Goal: Task Accomplishment & Management: Use online tool/utility

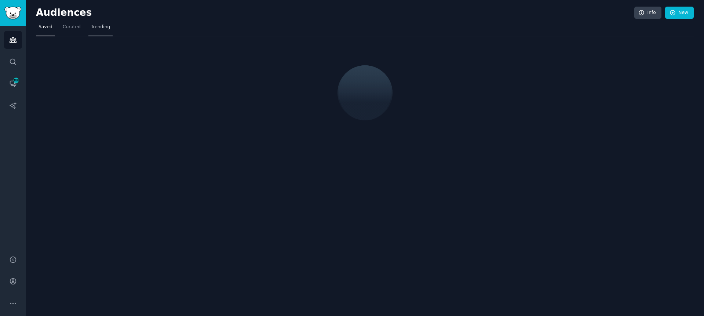
click at [99, 29] on span "Trending" at bounding box center [100, 27] width 19 height 7
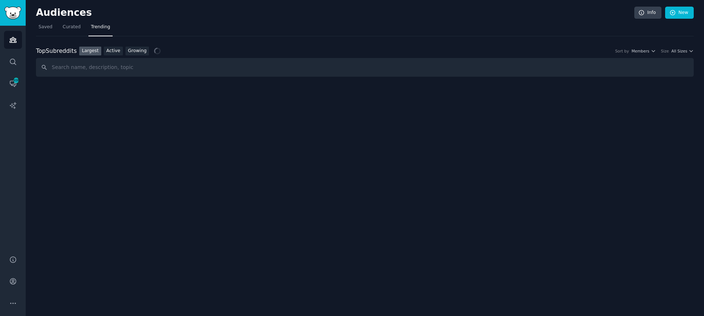
click at [207, 68] on input "text" at bounding box center [365, 67] width 658 height 19
click at [279, 38] on div "Top Subreddits Top Subreddits Largest Active Growing Sort by Members Size All S…" at bounding box center [365, 56] width 658 height 41
click at [243, 42] on div "Top Subreddits Top Subreddits Largest Active Growing Sort by Members Size All S…" at bounding box center [365, 56] width 658 height 41
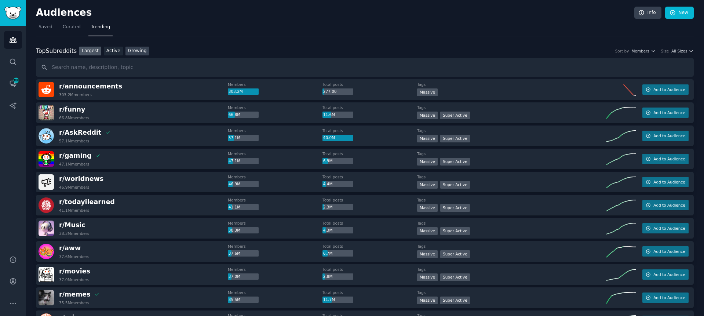
click at [137, 51] on link "Growing" at bounding box center [138, 51] width 24 height 9
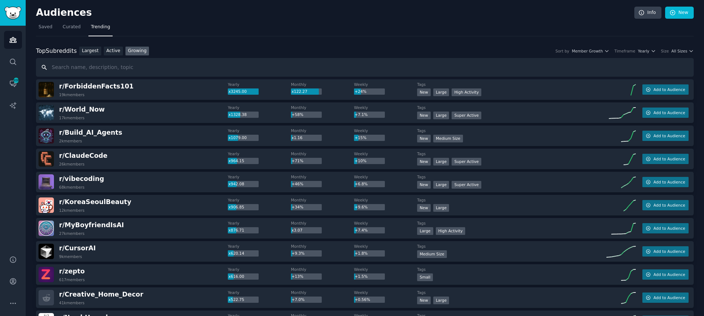
click at [176, 69] on input "text" at bounding box center [365, 67] width 658 height 19
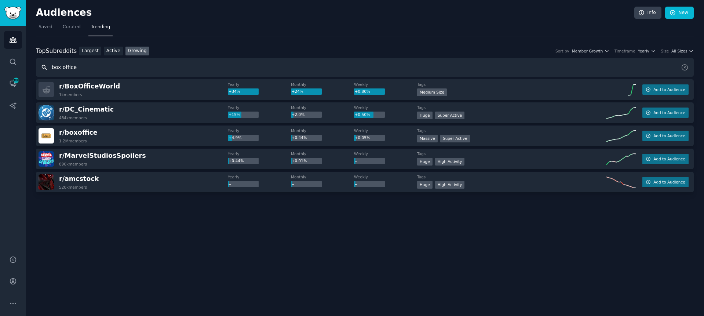
paste input "Demon Hunters"
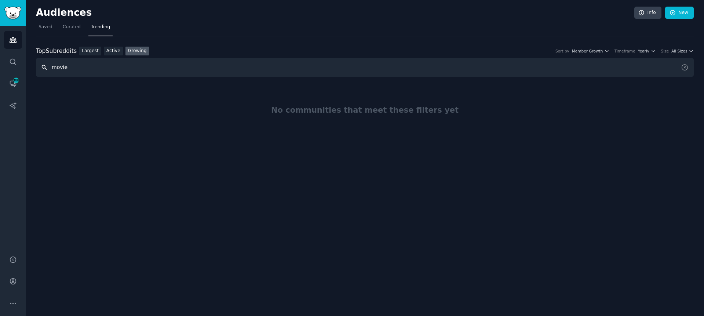
type input "movie"
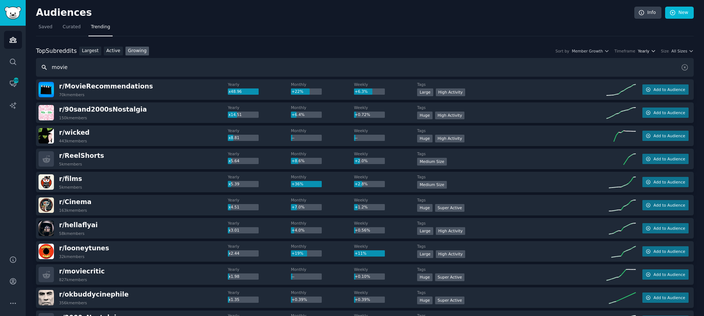
click at [645, 52] on span "Yearly" at bounding box center [643, 50] width 11 height 5
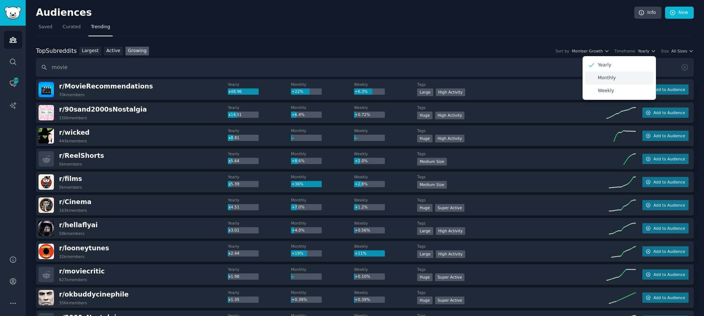
click at [615, 81] on div "Monthly" at bounding box center [619, 78] width 68 height 13
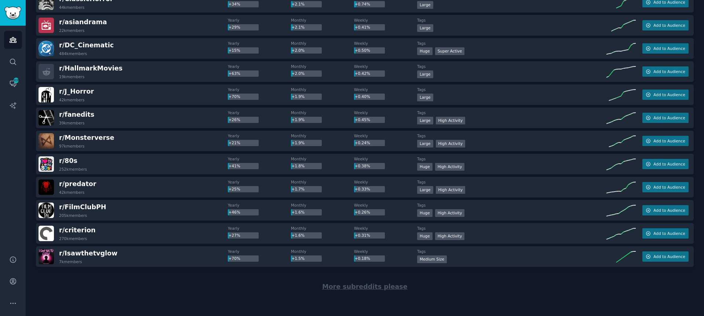
scroll to position [967, 0]
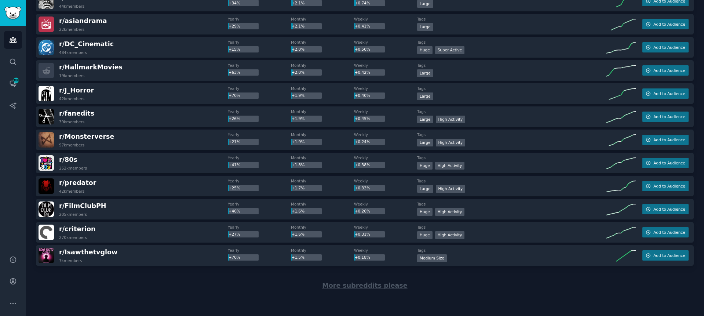
click at [347, 284] on span "More subreddits please" at bounding box center [364, 285] width 85 height 7
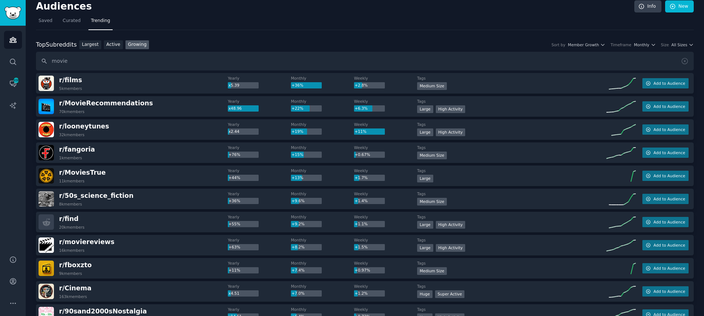
scroll to position [0, 0]
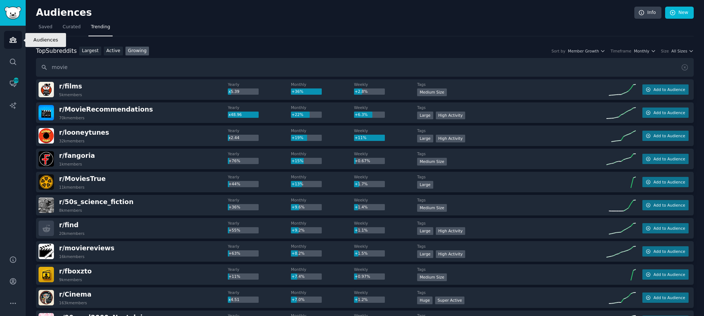
click at [11, 42] on icon "Sidebar" at bounding box center [13, 40] width 8 height 8
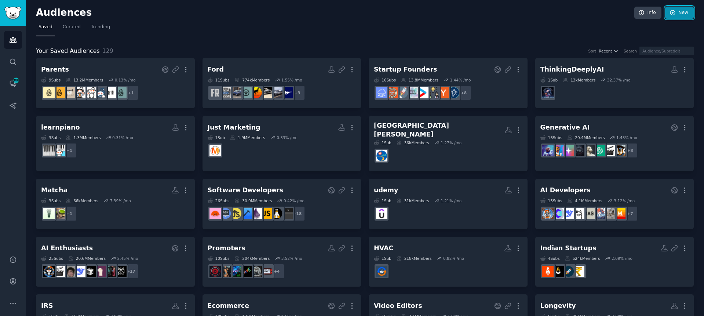
click at [688, 13] on link "New" at bounding box center [679, 13] width 29 height 12
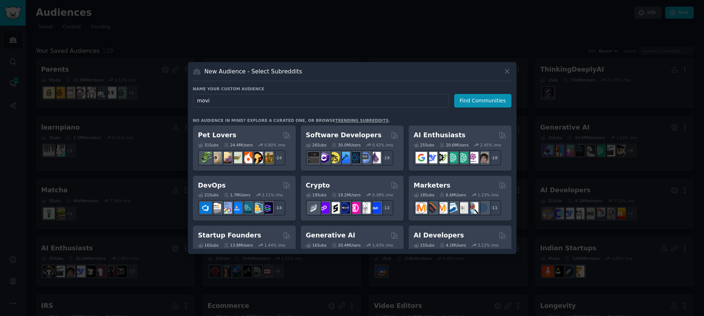
type input "movie"
click button "Find Communities" at bounding box center [482, 101] width 57 height 14
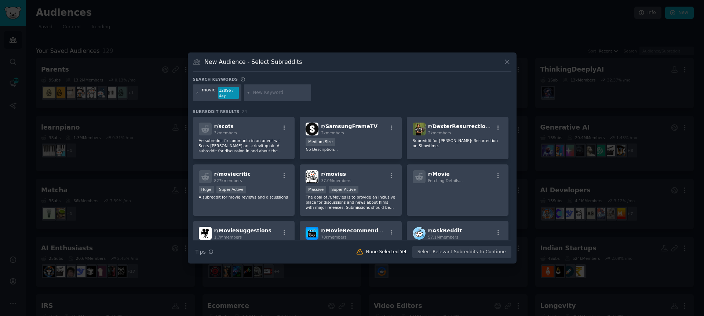
click at [261, 97] on div at bounding box center [278, 92] width 68 height 17
click at [261, 90] on input "text" at bounding box center [281, 93] width 56 height 7
type input "box iffice"
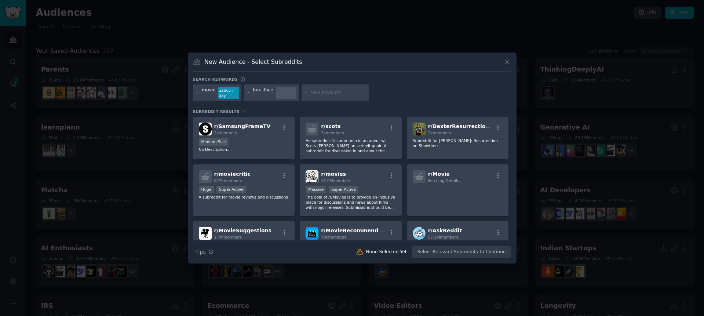
click at [248, 92] on icon at bounding box center [249, 93] width 4 height 4
click at [284, 94] on input "text" at bounding box center [281, 93] width 56 height 7
type input "box office"
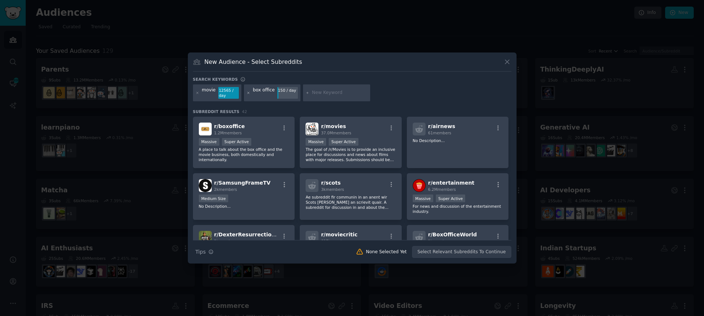
click at [247, 93] on icon at bounding box center [249, 93] width 4 height 4
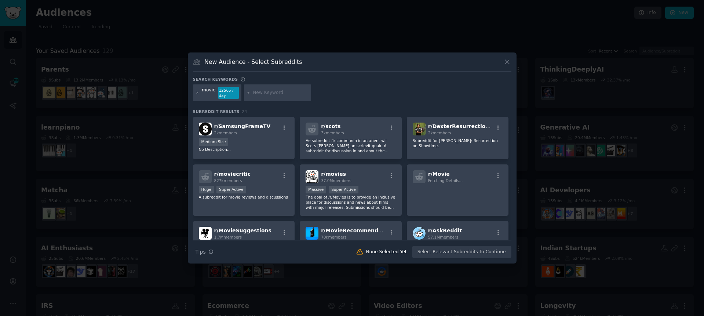
click at [197, 92] on icon at bounding box center [198, 93] width 4 height 4
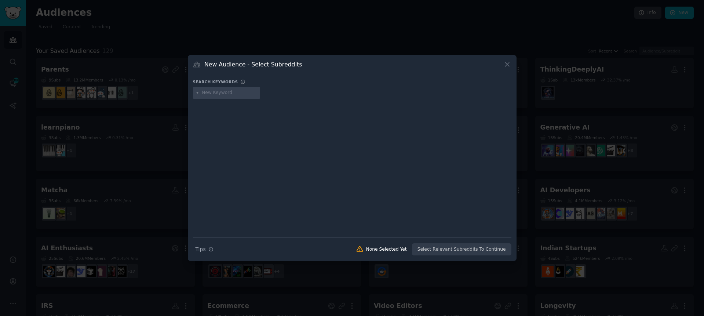
click at [214, 92] on input "text" at bounding box center [230, 93] width 56 height 7
paste input "KPop Demon Hunters"
type input "KPop Demon Hunters"
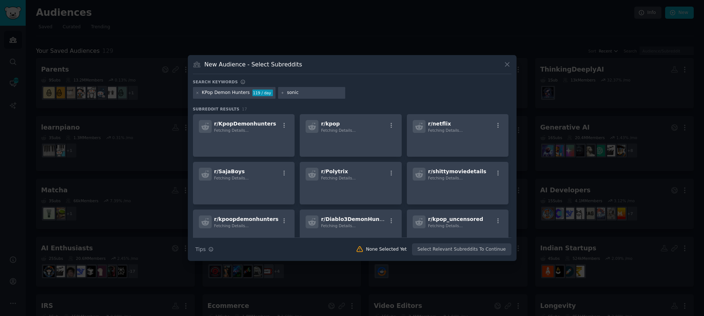
type input "sonic3"
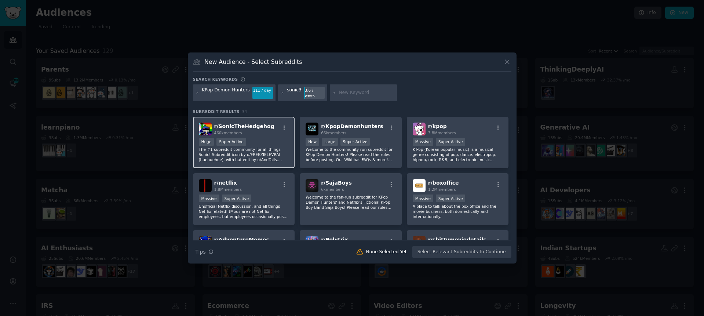
click at [256, 124] on span "r/ SonicTheHedgehog" at bounding box center [244, 126] width 60 height 6
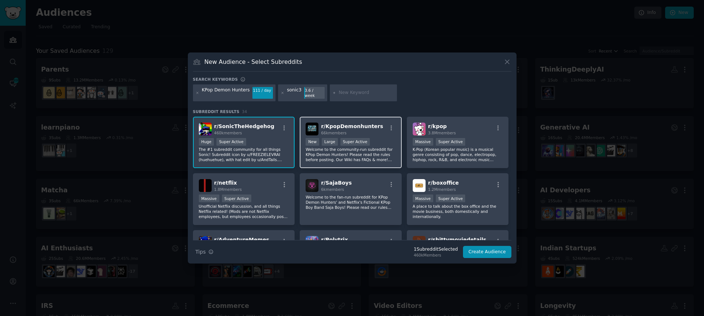
click at [356, 124] on span "r/ KpopDemonhunters" at bounding box center [352, 126] width 62 height 6
click at [490, 252] on button "Create Audience" at bounding box center [487, 252] width 48 height 12
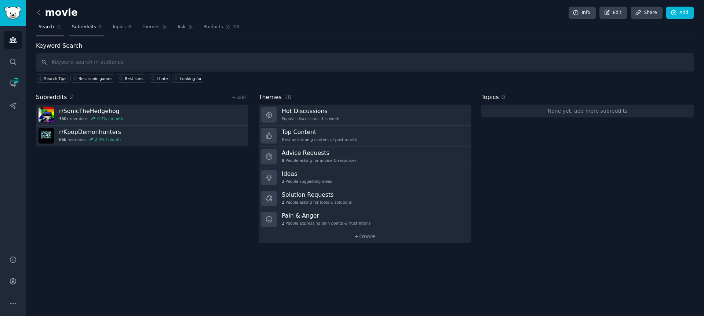
click at [94, 30] on link "Subreddits 2" at bounding box center [86, 28] width 35 height 15
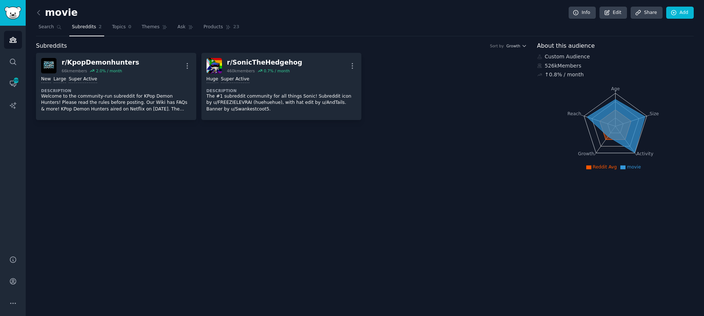
click at [432, 97] on div "r/ KpopDemonhunters 66k members 2.0 % / month More New Large Super Active Descr…" at bounding box center [281, 86] width 491 height 67
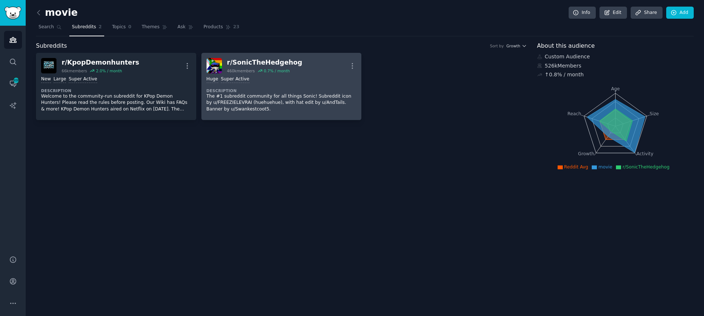
click at [276, 62] on div "r/ SonicTheHedgehog" at bounding box center [264, 62] width 75 height 9
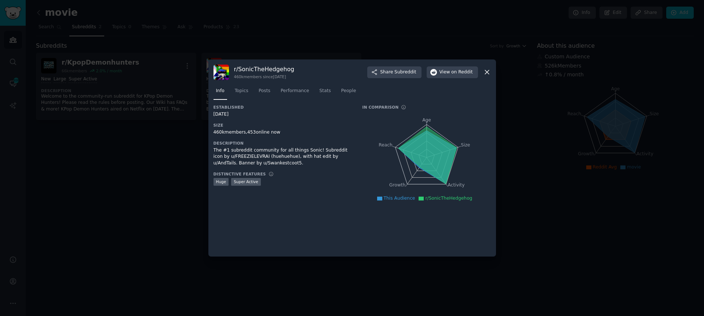
click at [144, 150] on div at bounding box center [352, 158] width 704 height 316
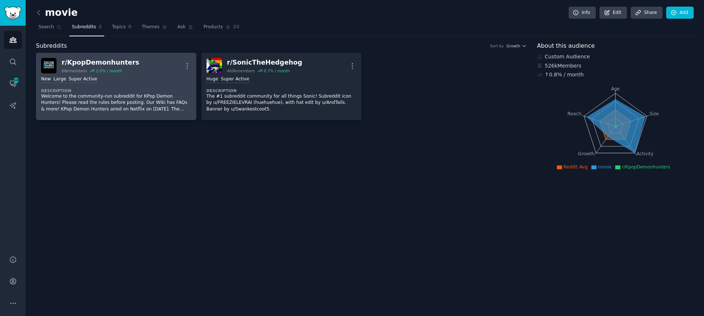
click at [92, 61] on div "r/ KpopDemonhunters" at bounding box center [100, 62] width 77 height 9
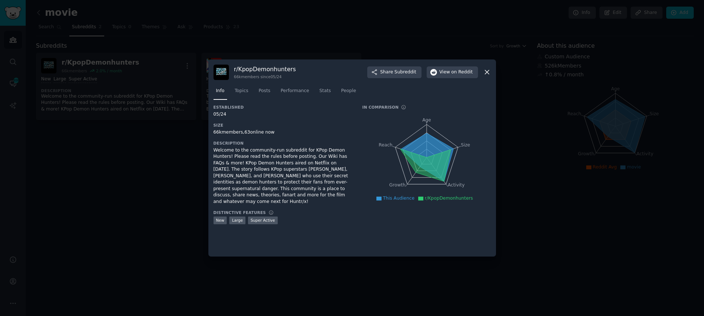
click at [111, 163] on div at bounding box center [352, 158] width 704 height 316
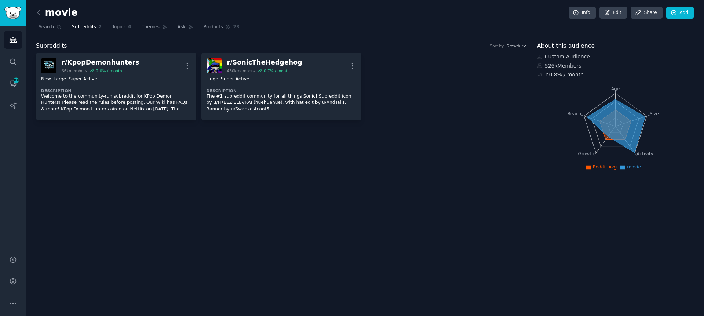
click at [679, 19] on div "movie Info Edit Share Add" at bounding box center [365, 14] width 658 height 15
click at [680, 18] on link "Add" at bounding box center [680, 13] width 28 height 12
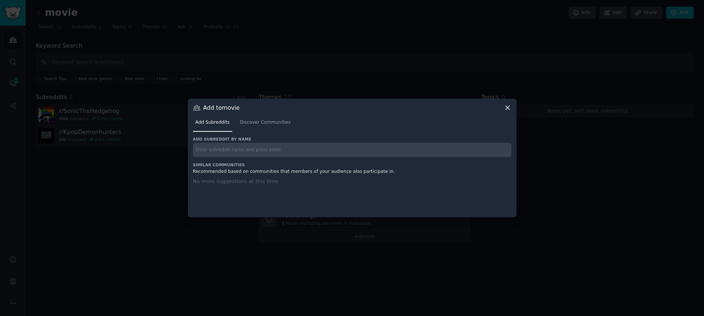
click at [258, 148] on input "text" at bounding box center [352, 150] width 319 height 14
click at [259, 125] on span "Discover Communities" at bounding box center [265, 122] width 51 height 7
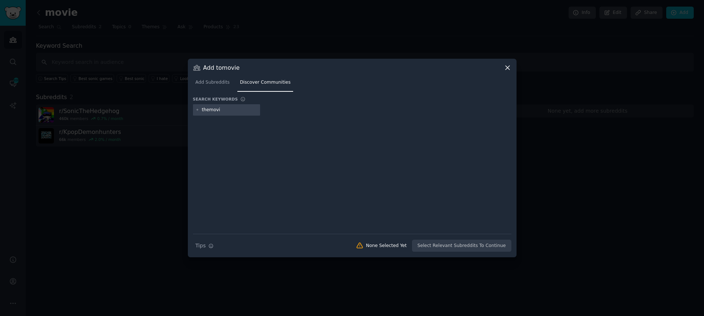
type input "themovie"
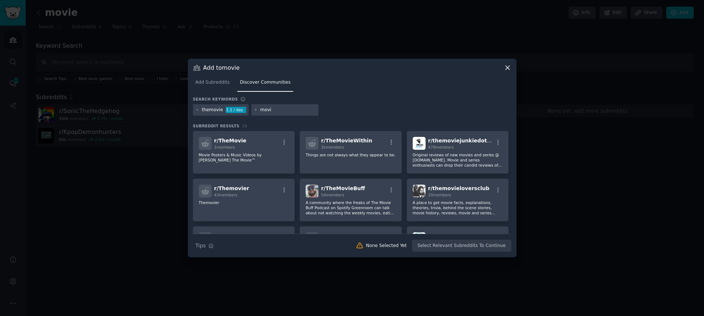
type input "movie"
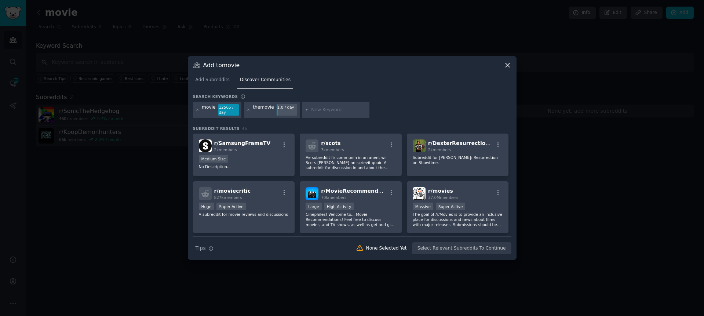
click at [400, 33] on div at bounding box center [352, 158] width 704 height 316
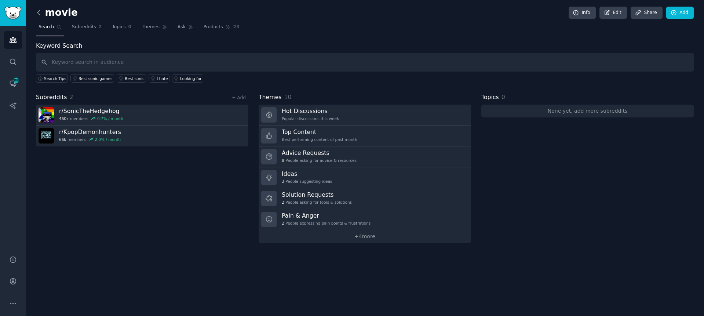
click at [40, 12] on icon at bounding box center [39, 13] width 8 height 8
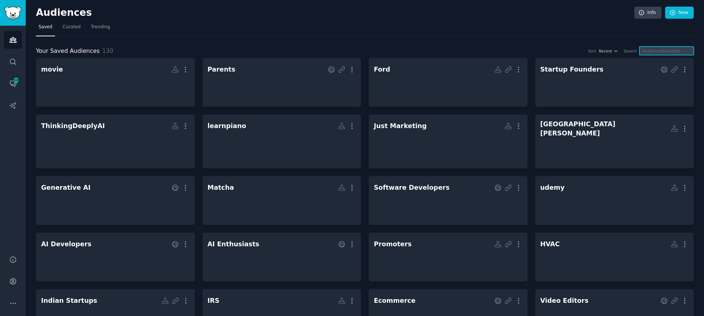
click at [660, 54] on input "text" at bounding box center [667, 51] width 54 height 8
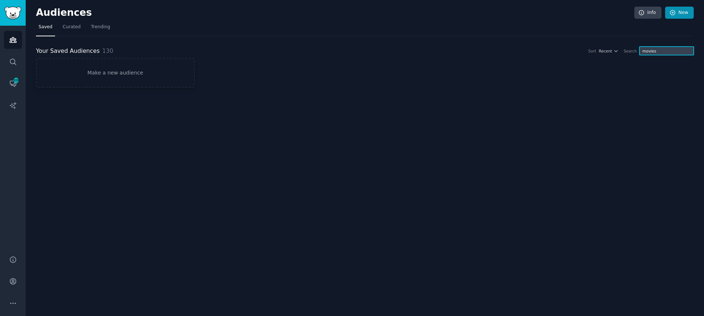
type input "movies"
click at [690, 10] on link "New" at bounding box center [679, 13] width 29 height 12
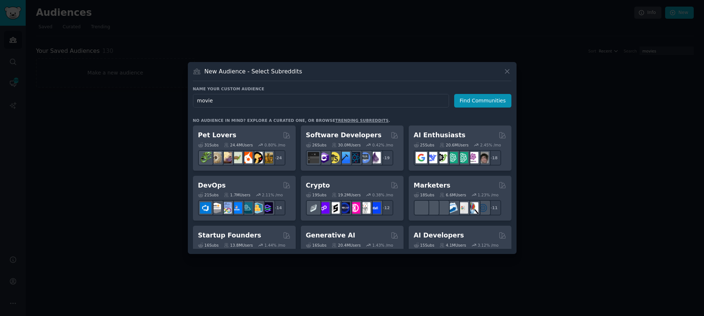
type input "movies"
click button "Find Communities" at bounding box center [482, 101] width 57 height 14
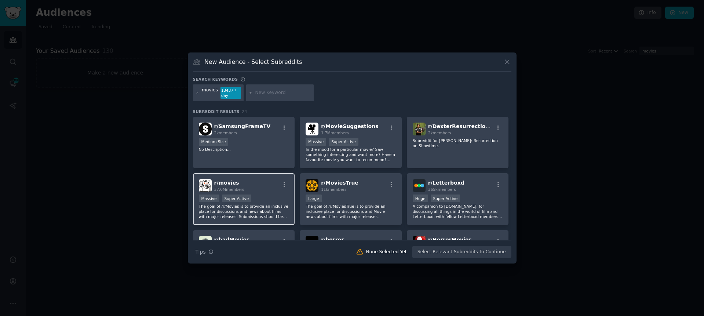
click at [257, 182] on div "r/ movies 37.0M members" at bounding box center [244, 185] width 90 height 13
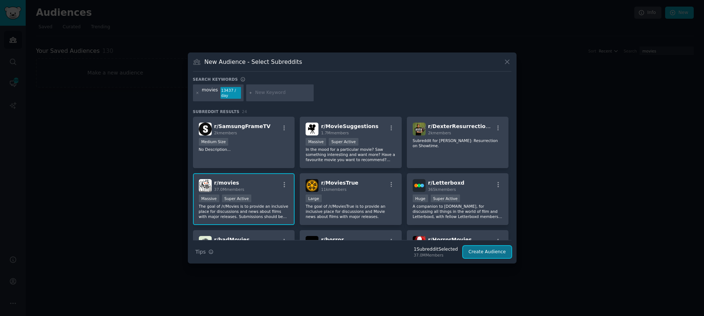
click at [485, 249] on button "Create Audience" at bounding box center [487, 252] width 48 height 12
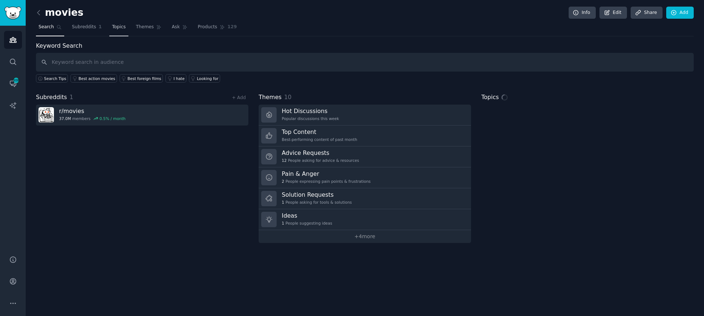
click at [109, 28] on link "Topics" at bounding box center [118, 28] width 19 height 15
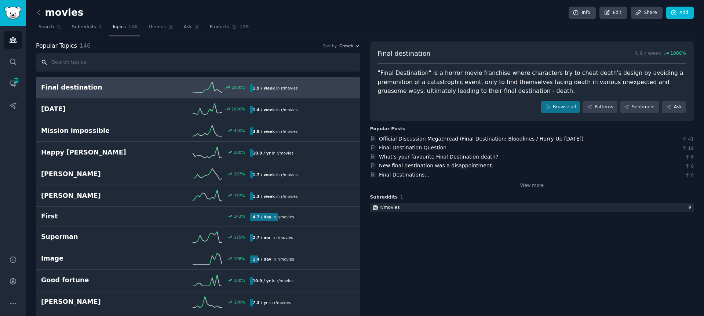
click at [344, 46] on span "Growth" at bounding box center [346, 45] width 14 height 5
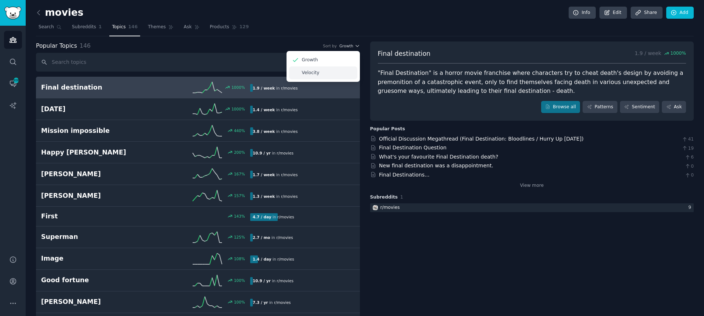
click at [328, 70] on div "Velocity" at bounding box center [323, 72] width 68 height 13
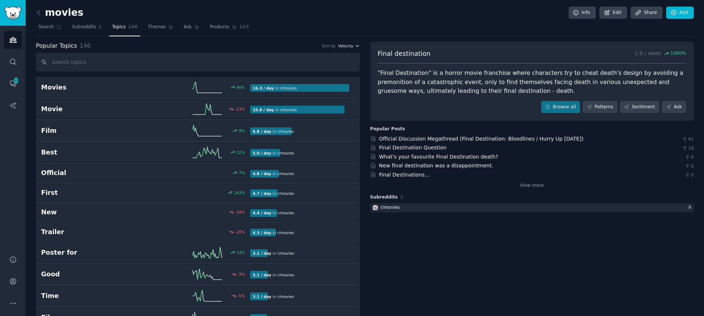
click at [343, 45] on span "Velocity" at bounding box center [345, 45] width 15 height 5
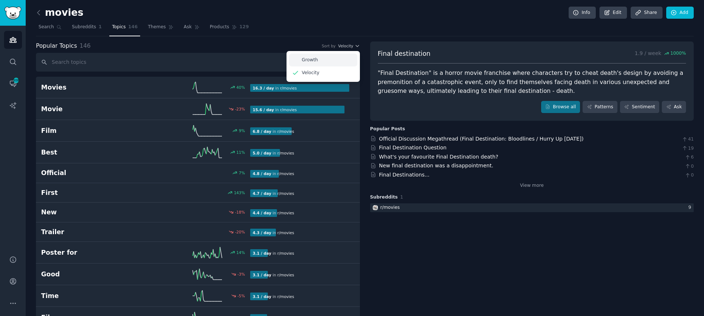
click at [341, 57] on div "Growth" at bounding box center [323, 60] width 68 height 13
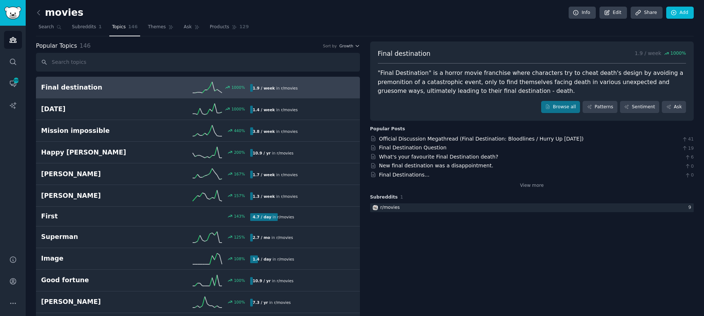
click at [644, 110] on link "Sentiment" at bounding box center [639, 107] width 39 height 12
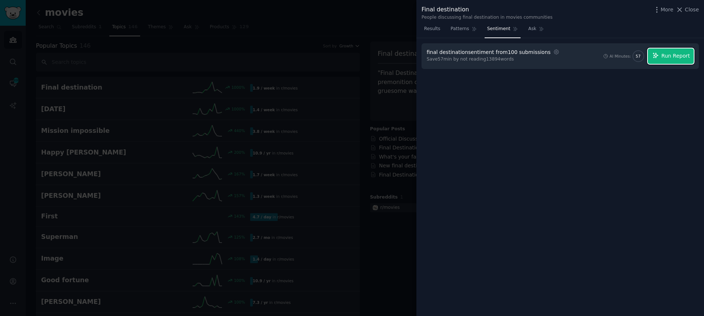
click at [672, 53] on span "Run Report" at bounding box center [676, 56] width 29 height 8
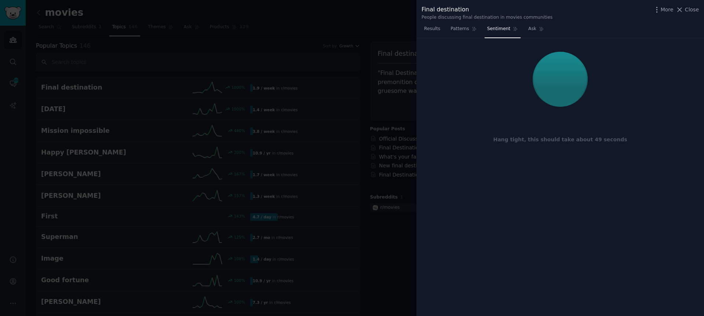
click at [647, 97] on div at bounding box center [560, 79] width 267 height 62
click at [660, 124] on div "Hang tight, this should take about 49 seconds" at bounding box center [560, 104] width 277 height 123
click at [626, 79] on div at bounding box center [560, 79] width 267 height 62
click at [647, 83] on div at bounding box center [560, 79] width 267 height 62
click at [657, 78] on div at bounding box center [560, 79] width 267 height 62
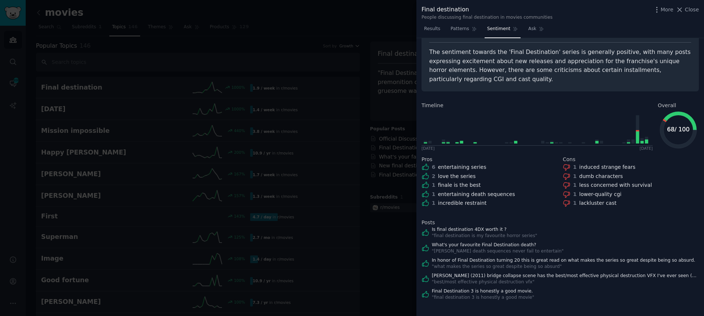
scroll to position [33, 0]
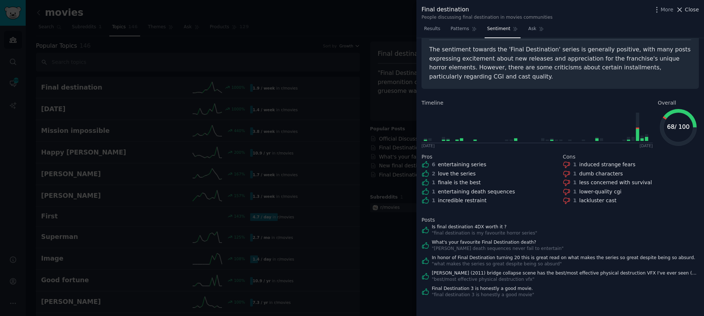
click at [695, 11] on span "Close" at bounding box center [692, 10] width 14 height 8
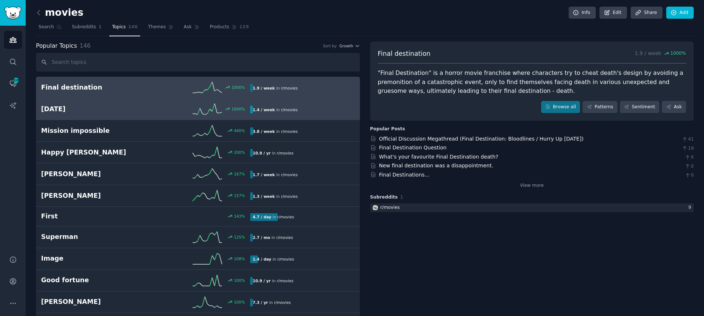
click at [74, 109] on h2 "28 years later" at bounding box center [93, 109] width 105 height 9
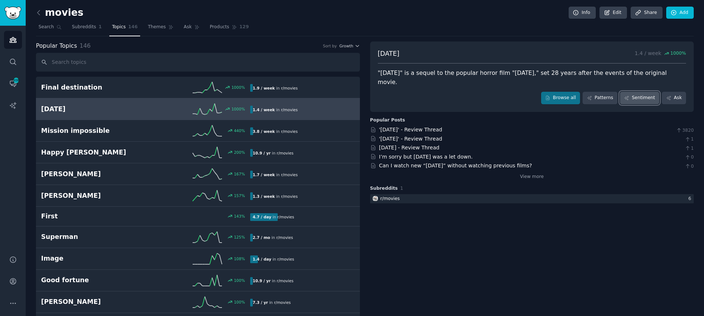
click at [642, 101] on link "Sentiment" at bounding box center [639, 98] width 39 height 12
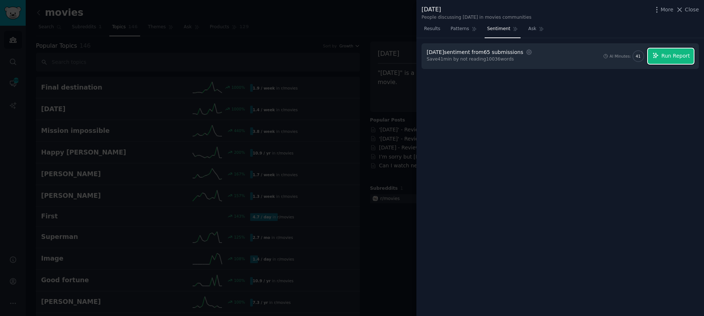
click at [669, 55] on span "Run Report" at bounding box center [676, 56] width 29 height 8
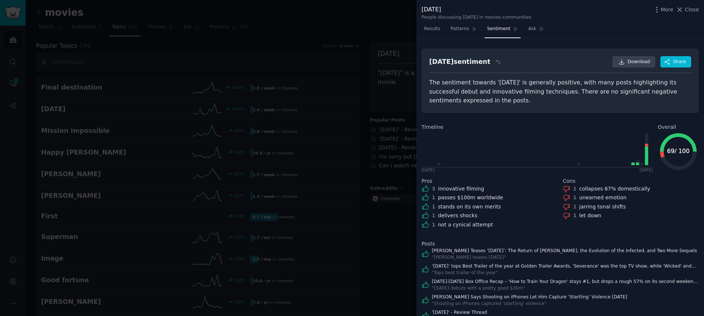
click at [594, 34] on div "Results Patterns Sentiment Ask" at bounding box center [561, 30] width 288 height 15
click at [683, 8] on icon at bounding box center [680, 10] width 8 height 8
